Goal: Task Accomplishment & Management: Complete application form

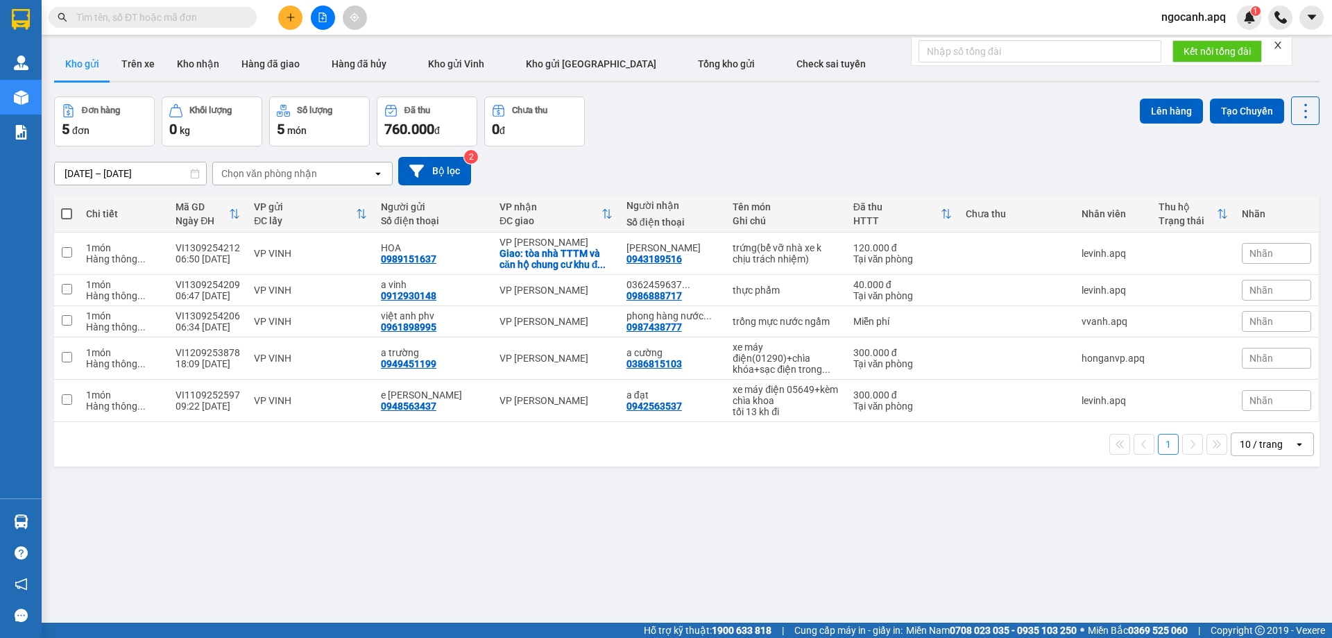
click at [146, 12] on input "text" at bounding box center [158, 17] width 164 height 15
paste input "0818566234"
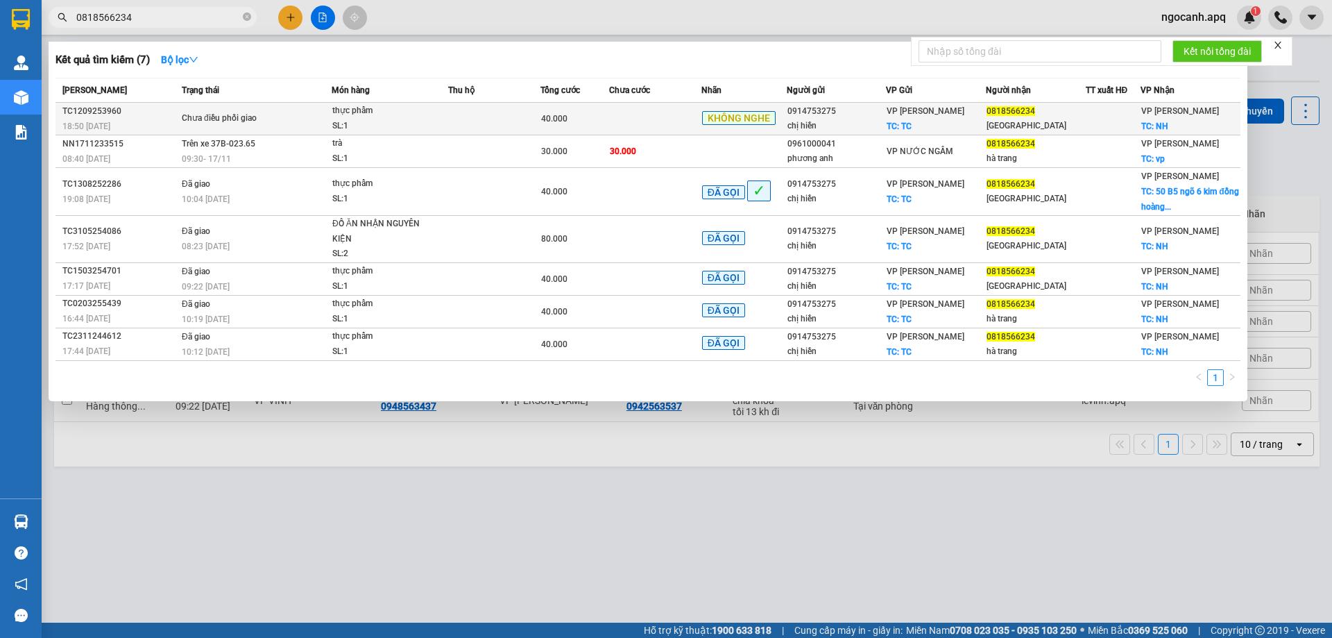
type input "0818566234"
click at [266, 126] on div "Chưa điều phối giao" at bounding box center [234, 118] width 104 height 15
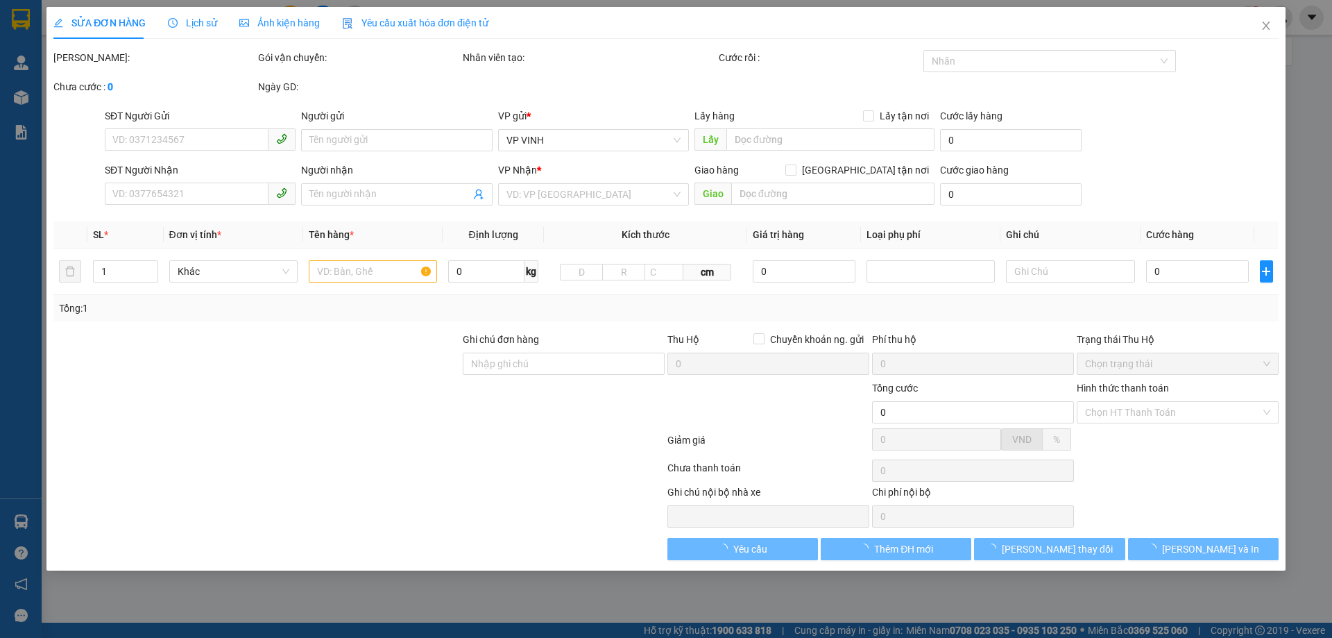
click at [210, 17] on span "Lịch sử" at bounding box center [192, 22] width 49 height 11
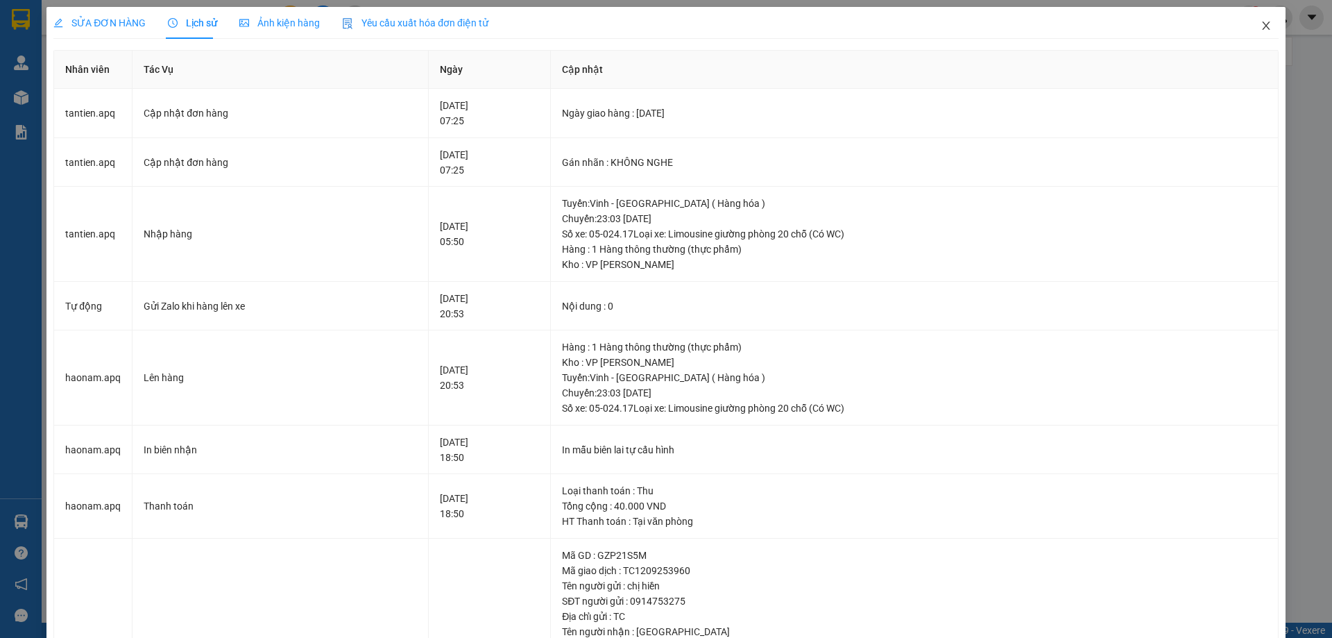
click at [1262, 26] on icon "close" at bounding box center [1266, 26] width 8 height 8
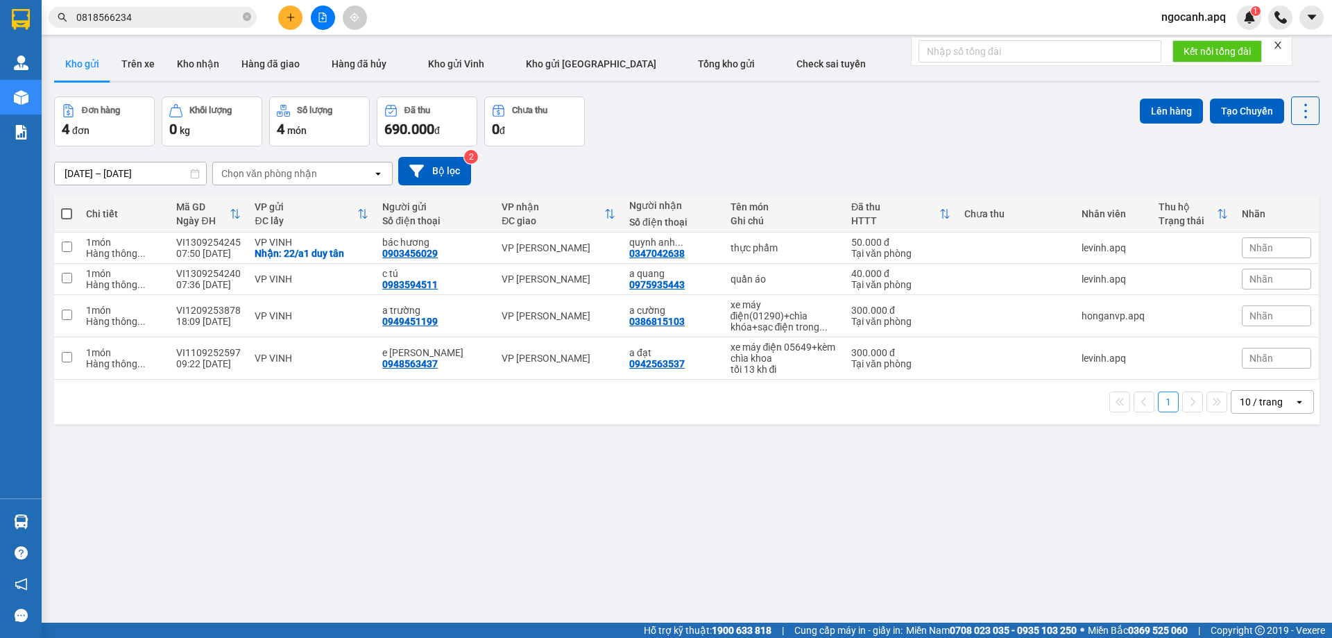
click at [164, 26] on span "0818566234" at bounding box center [153, 17] width 208 height 21
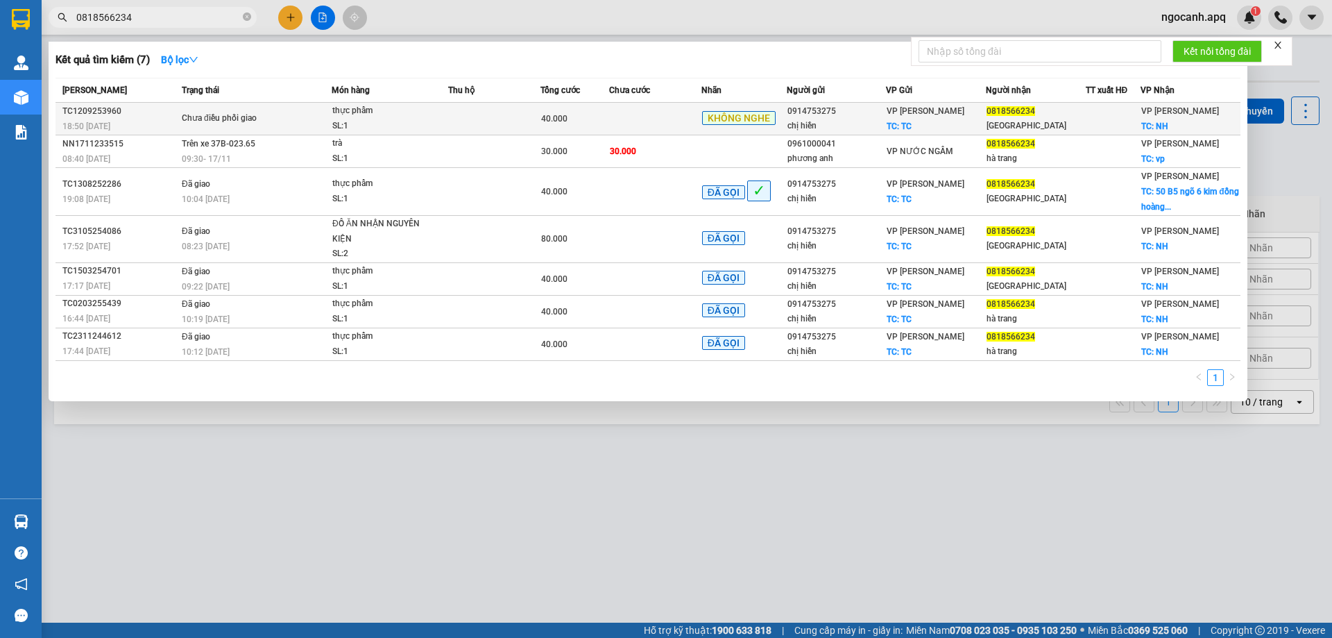
click at [738, 126] on div "KHÔNG NGHE" at bounding box center [744, 119] width 84 height 16
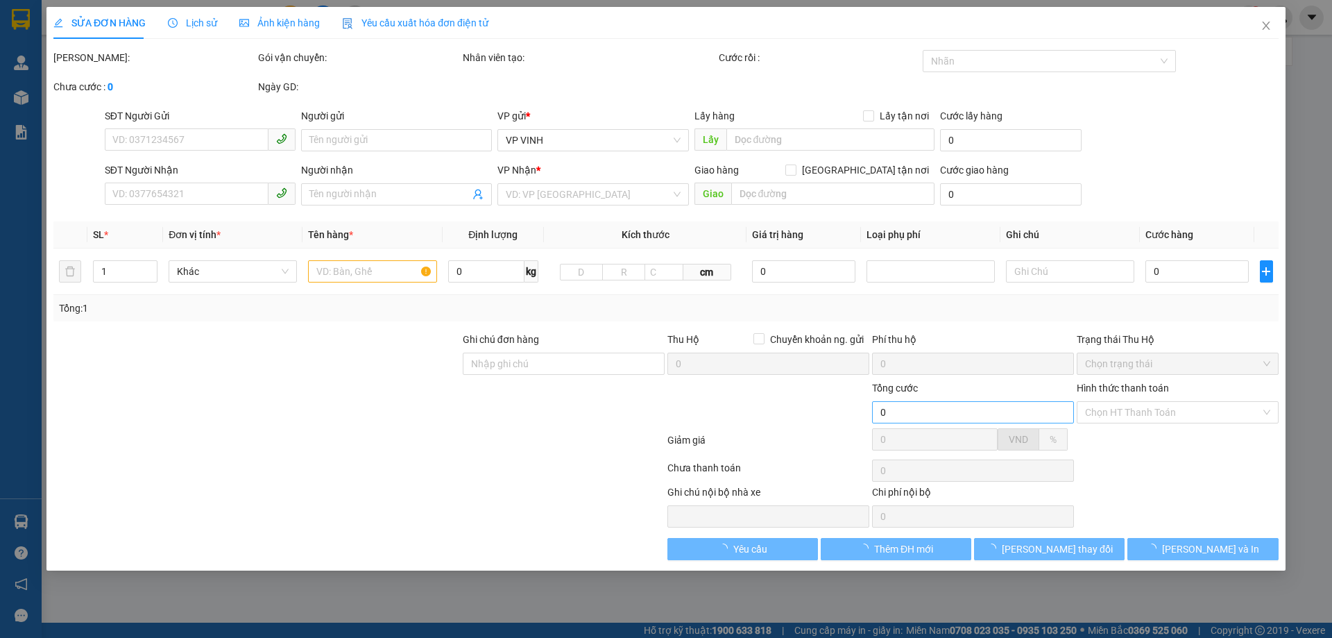
type input "0914753275"
type input "chị hiền"
checkbox input "true"
type input "TC"
type input "0818566234"
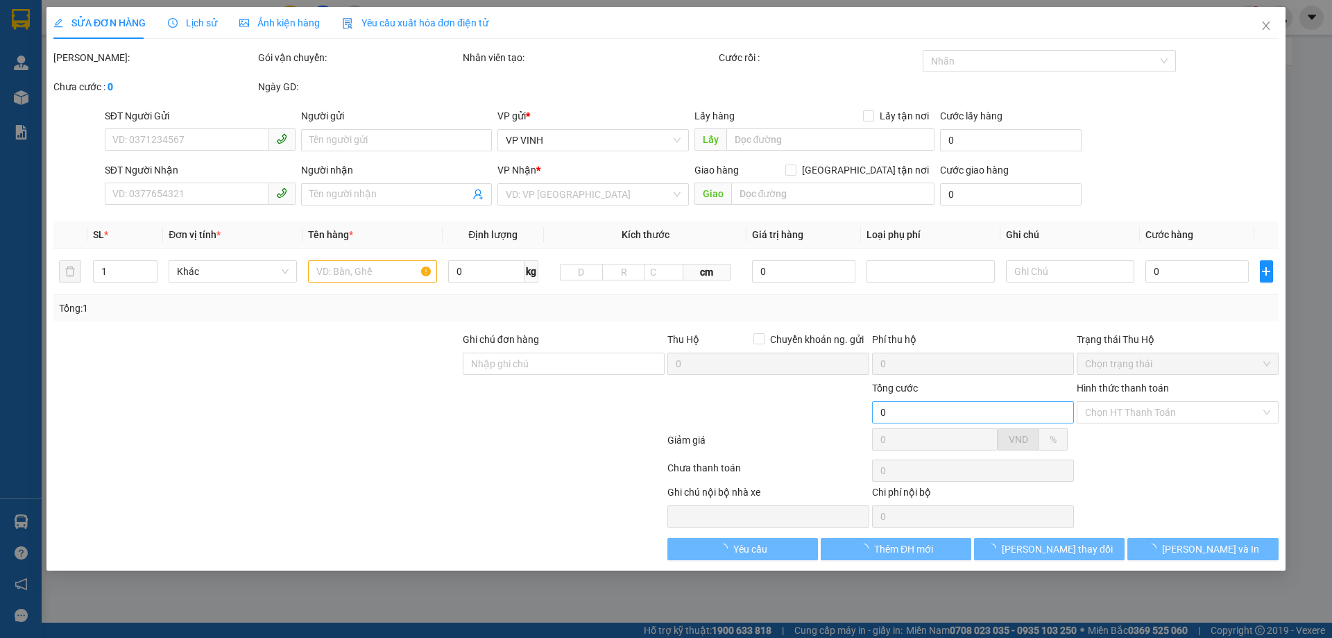
type input "[GEOGRAPHIC_DATA]"
checkbox input "true"
type input "NH"
type input "40.000"
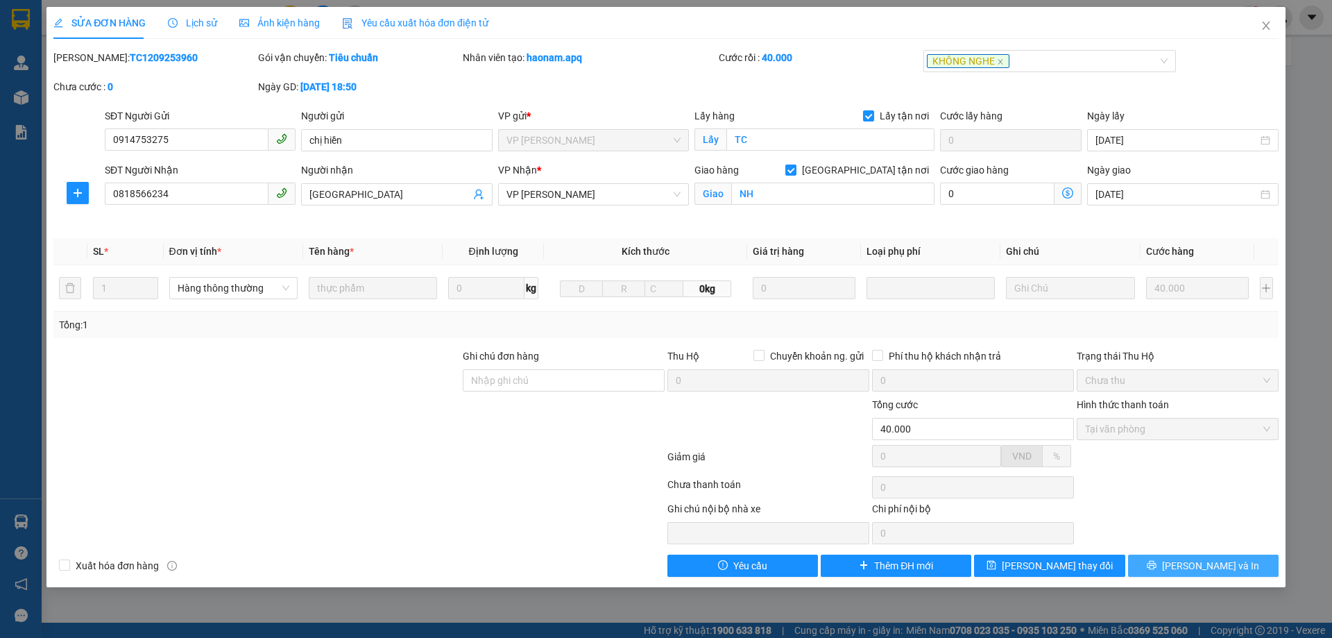
click at [1216, 570] on span "[PERSON_NAME] và In" at bounding box center [1210, 565] width 97 height 15
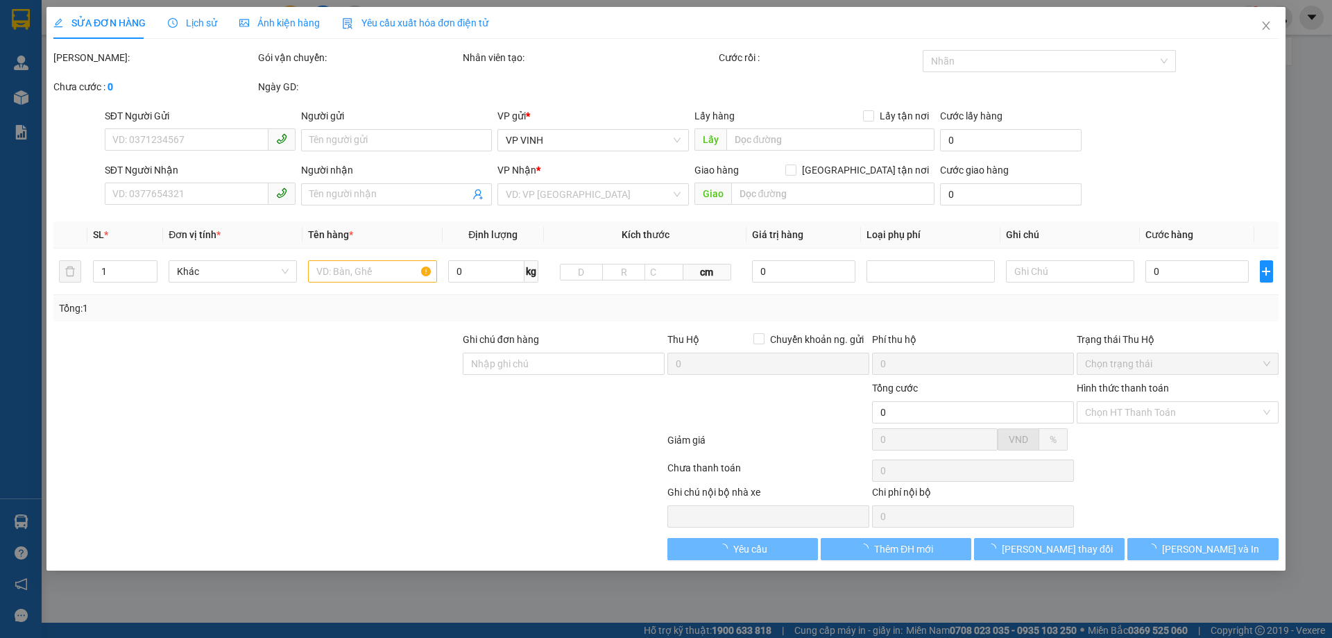
type input "0914753275"
type input "chị hiền"
checkbox input "true"
type input "TC"
type input "0818566234"
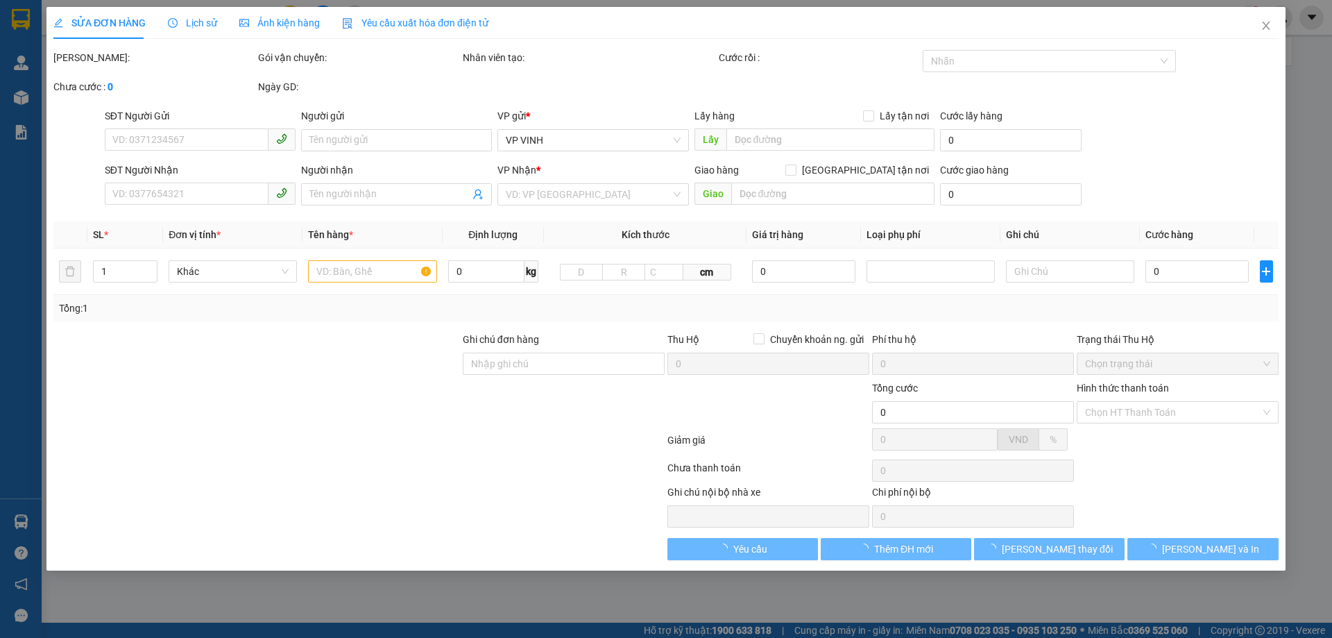
type input "[GEOGRAPHIC_DATA]"
checkbox input "true"
type input "NH"
type input "40.000"
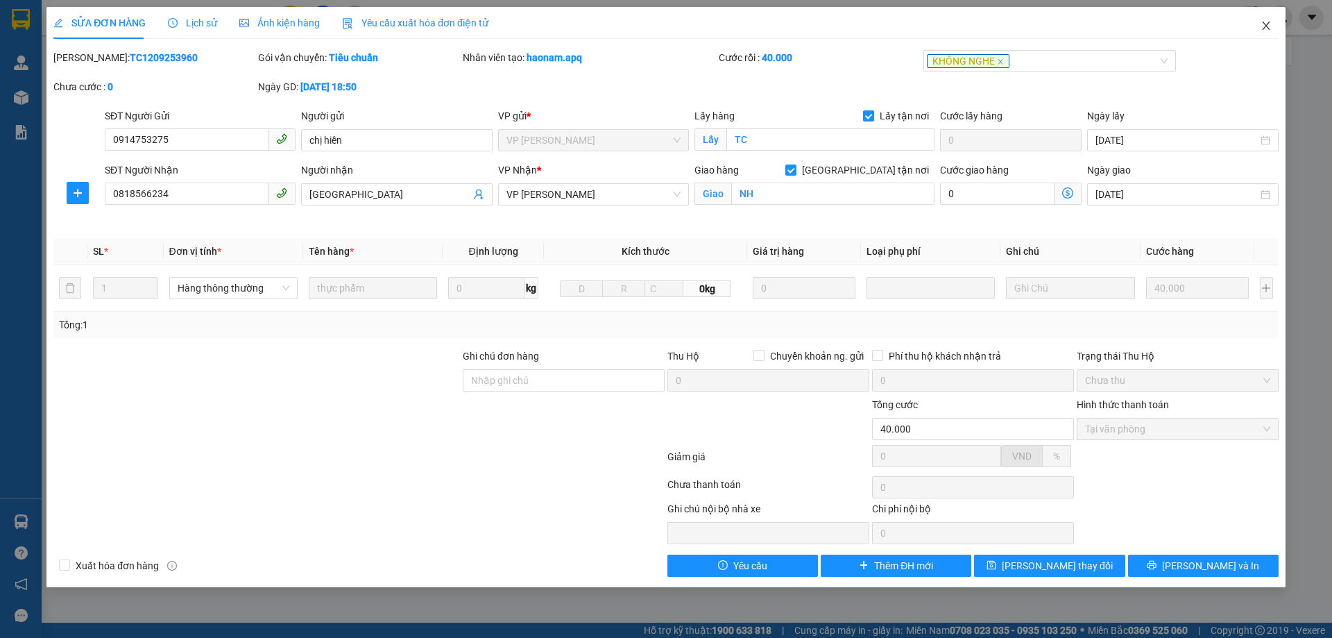
click at [1264, 26] on icon "close" at bounding box center [1266, 25] width 11 height 11
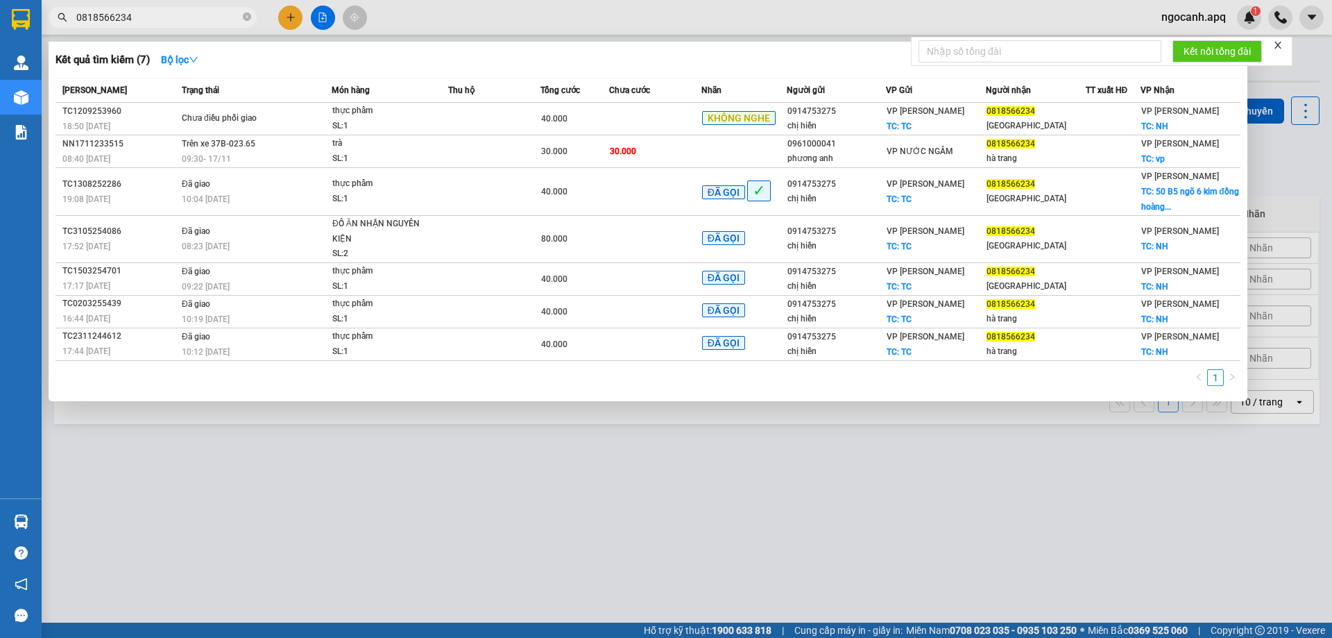
click at [142, 23] on input "0818566234" at bounding box center [158, 17] width 164 height 15
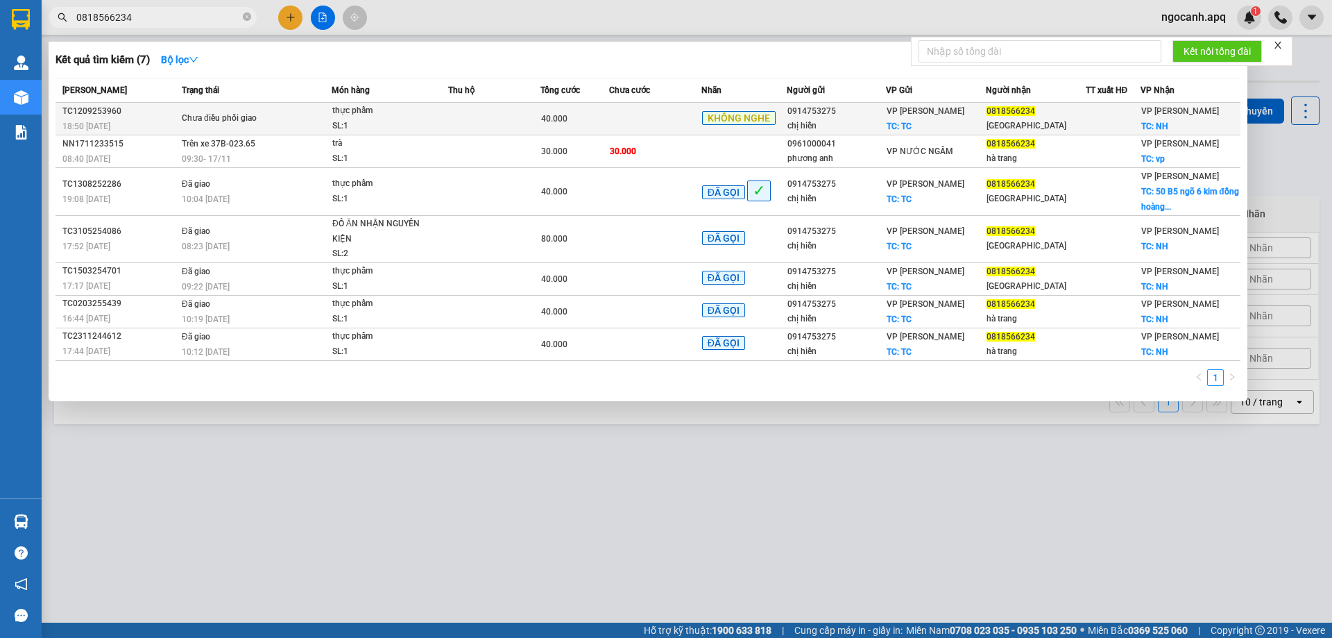
click at [824, 119] on div "chị hiền" at bounding box center [836, 126] width 99 height 15
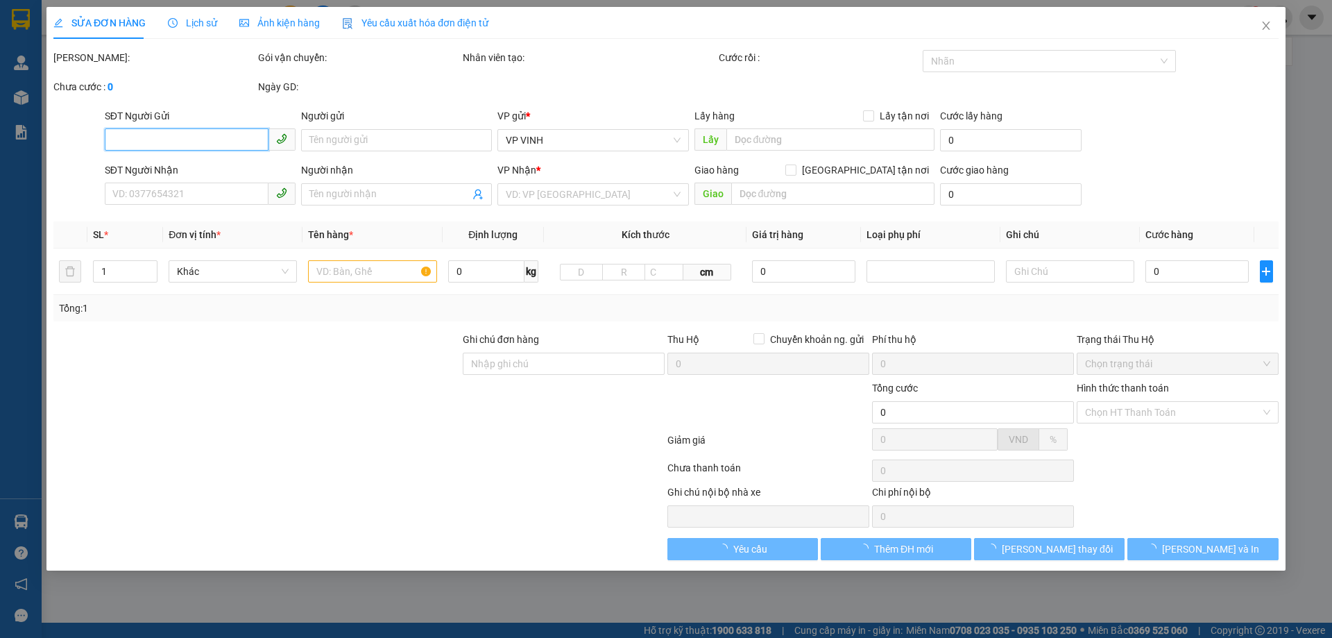
type input "0914753275"
type input "chị hiền"
checkbox input "true"
type input "TC"
type input "0818566234"
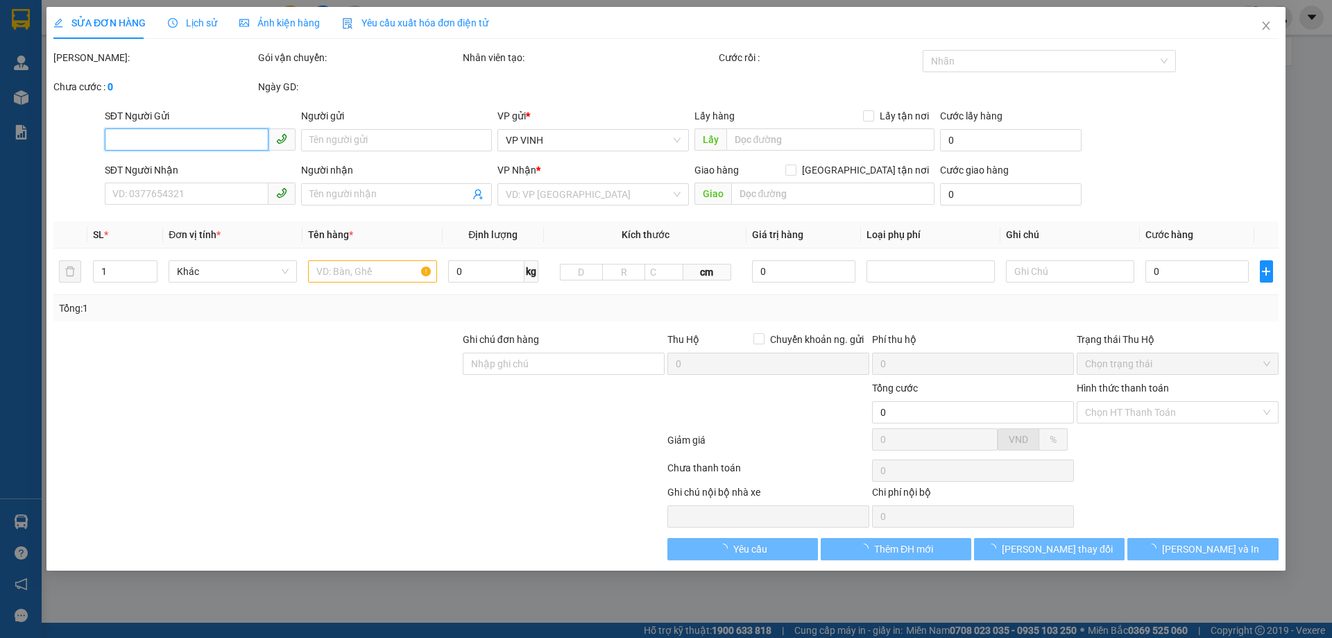
type input "[GEOGRAPHIC_DATA]"
checkbox input "true"
type input "NH"
type input "40.000"
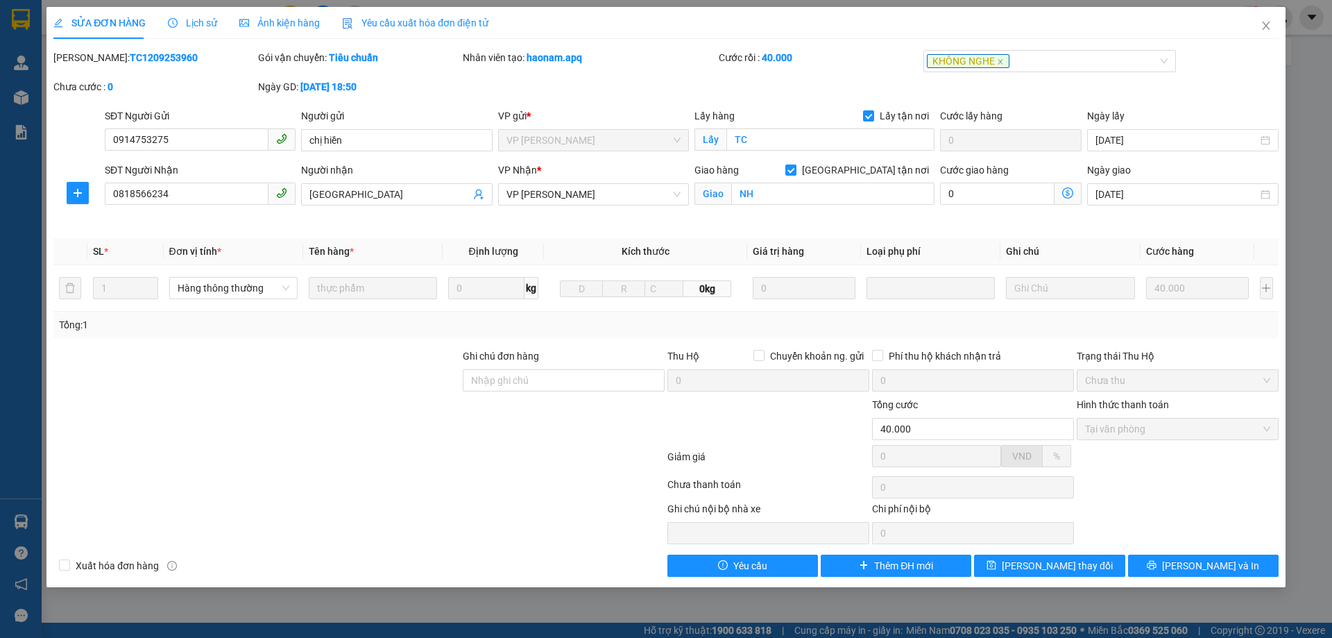
click at [191, 22] on span "Lịch sử" at bounding box center [192, 22] width 49 height 11
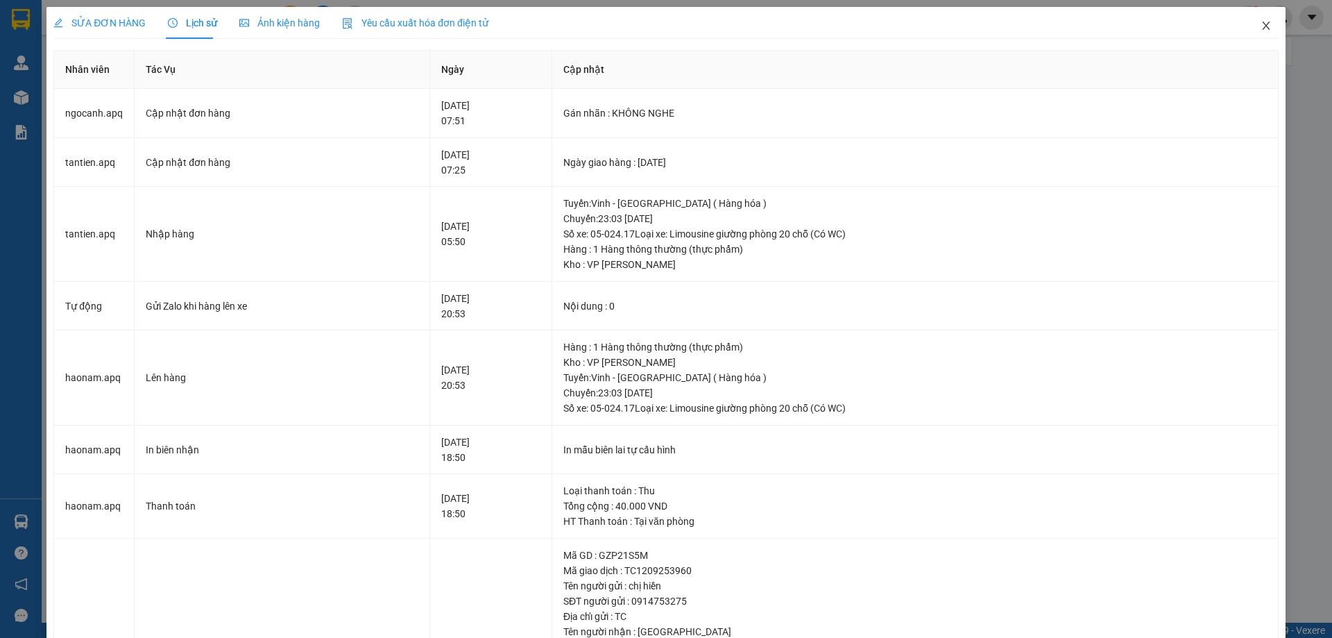
drag, startPoint x: 1256, startPoint y: 26, endPoint x: 200, endPoint y: 7, distance: 1056.1
click at [1262, 27] on icon "close" at bounding box center [1266, 26] width 8 height 8
